Goal: Transaction & Acquisition: Obtain resource

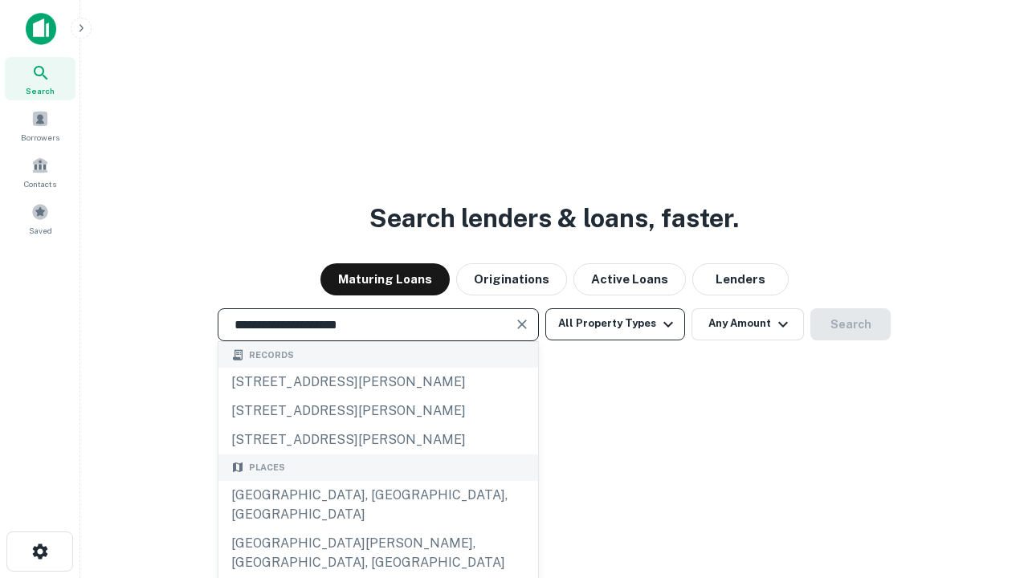
click at [377, 529] on div "[GEOGRAPHIC_DATA], [GEOGRAPHIC_DATA], [GEOGRAPHIC_DATA]" at bounding box center [378, 505] width 320 height 48
type input "**********"
click at [615, 324] on button "All Property Types" at bounding box center [615, 324] width 140 height 32
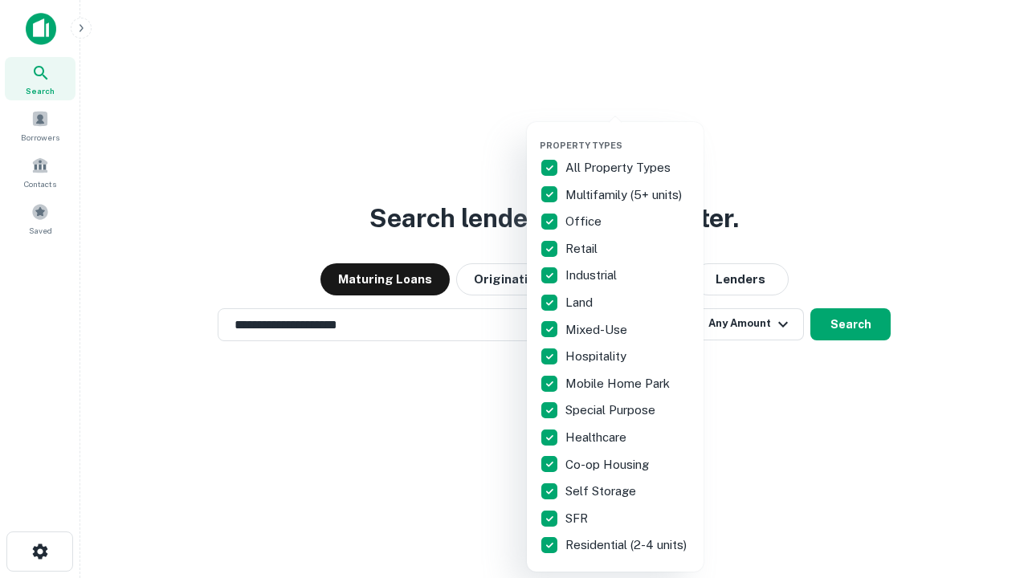
click at [628, 135] on button "button" at bounding box center [628, 135] width 177 height 1
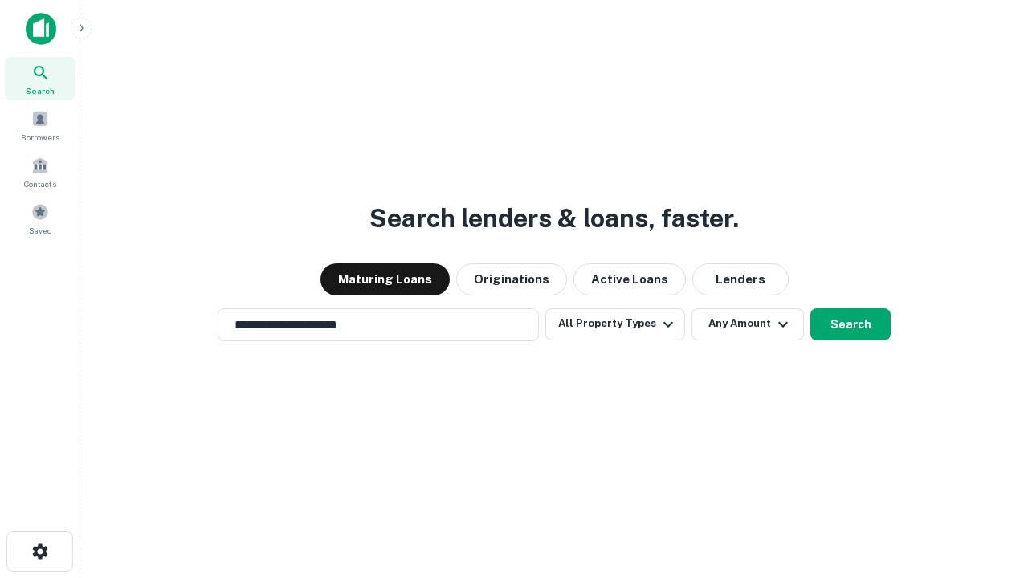
scroll to position [25, 0]
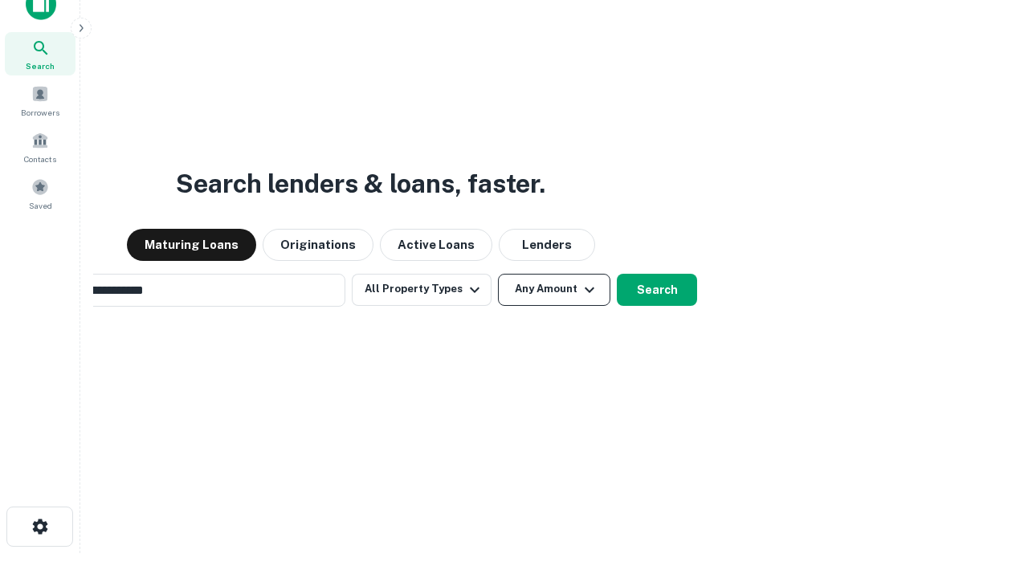
click at [498, 274] on button "Any Amount" at bounding box center [554, 290] width 112 height 32
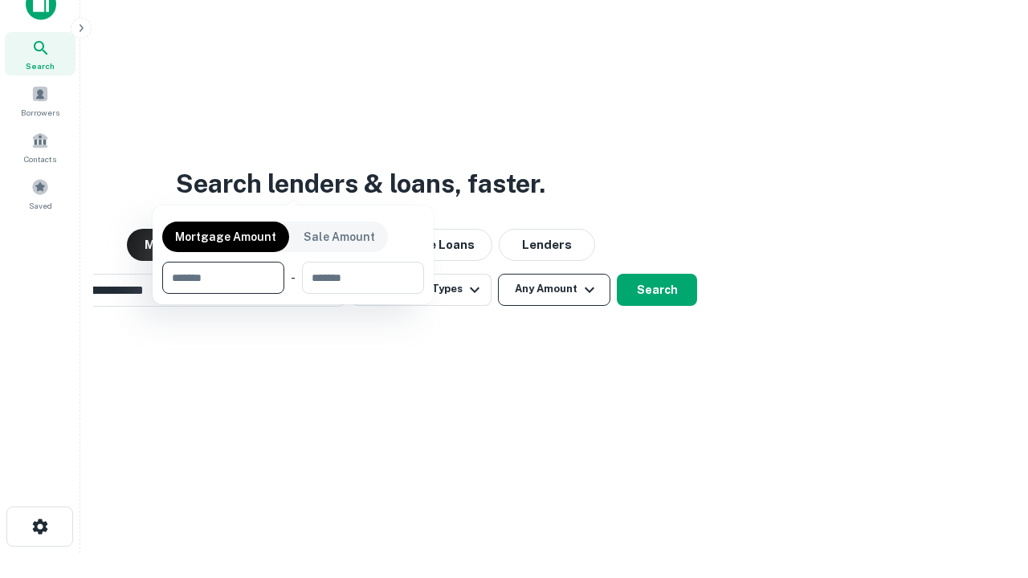
scroll to position [26, 0]
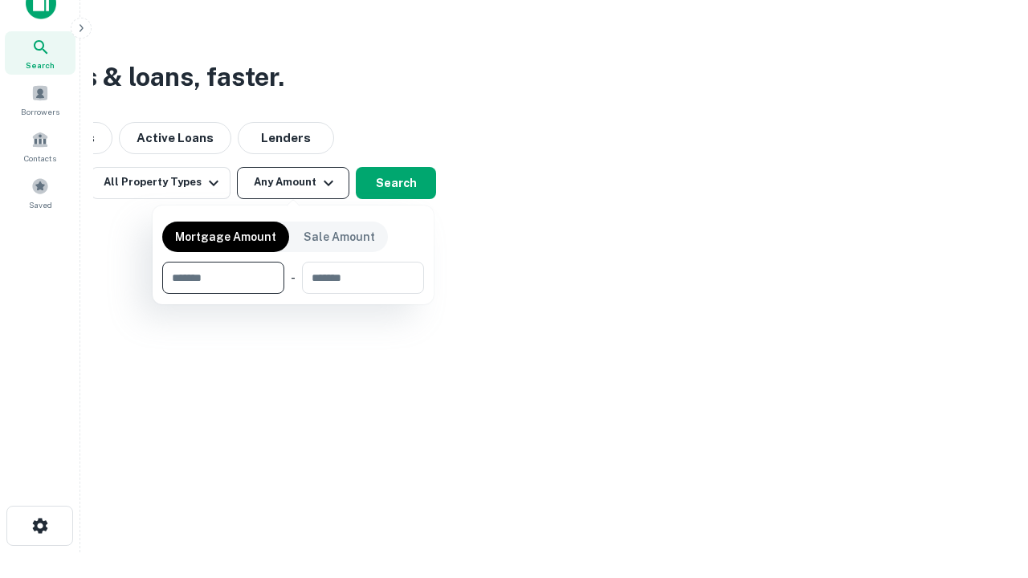
type input "*******"
click at [293, 294] on button "button" at bounding box center [293, 294] width 262 height 1
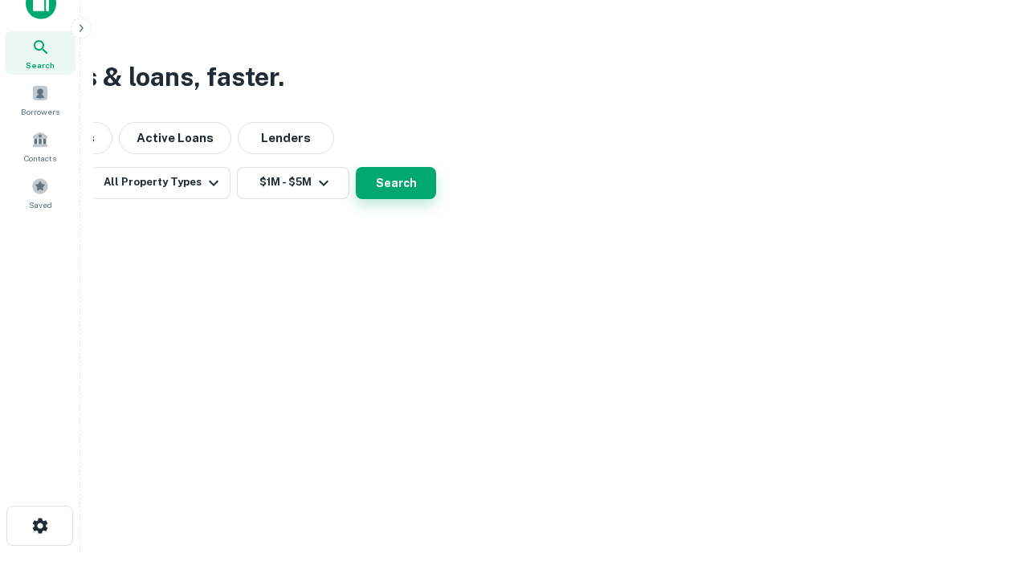
click at [436, 199] on button "Search" at bounding box center [396, 183] width 80 height 32
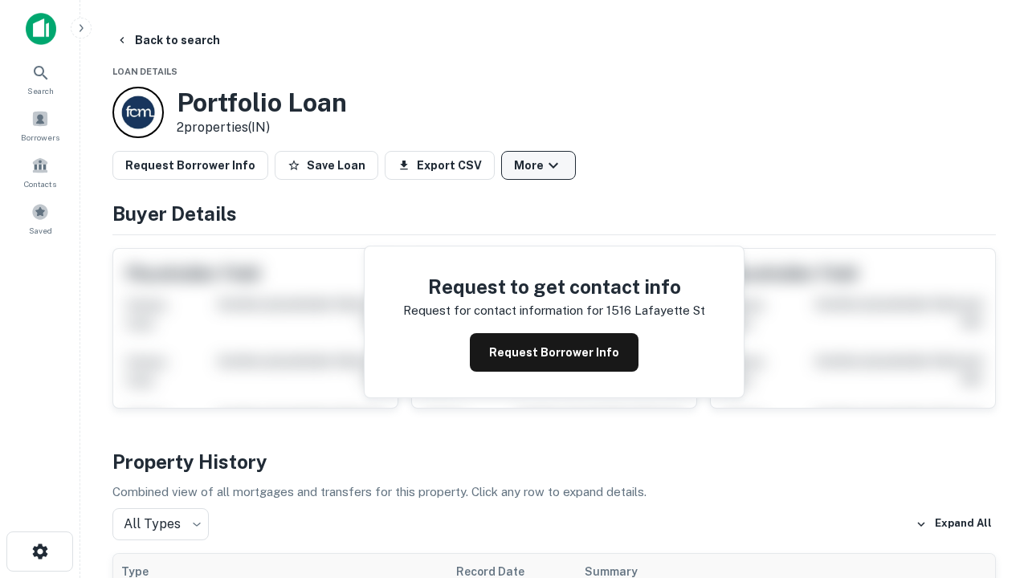
click at [538, 165] on button "More" at bounding box center [538, 165] width 75 height 29
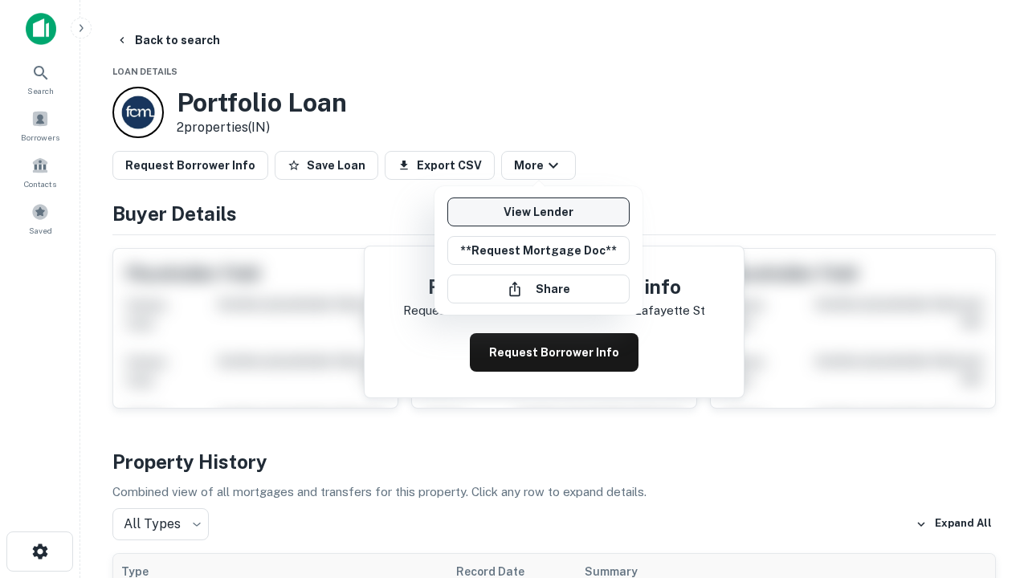
click at [538, 212] on link "View Lender" at bounding box center [538, 212] width 182 height 29
